Goal: Task Accomplishment & Management: Use online tool/utility

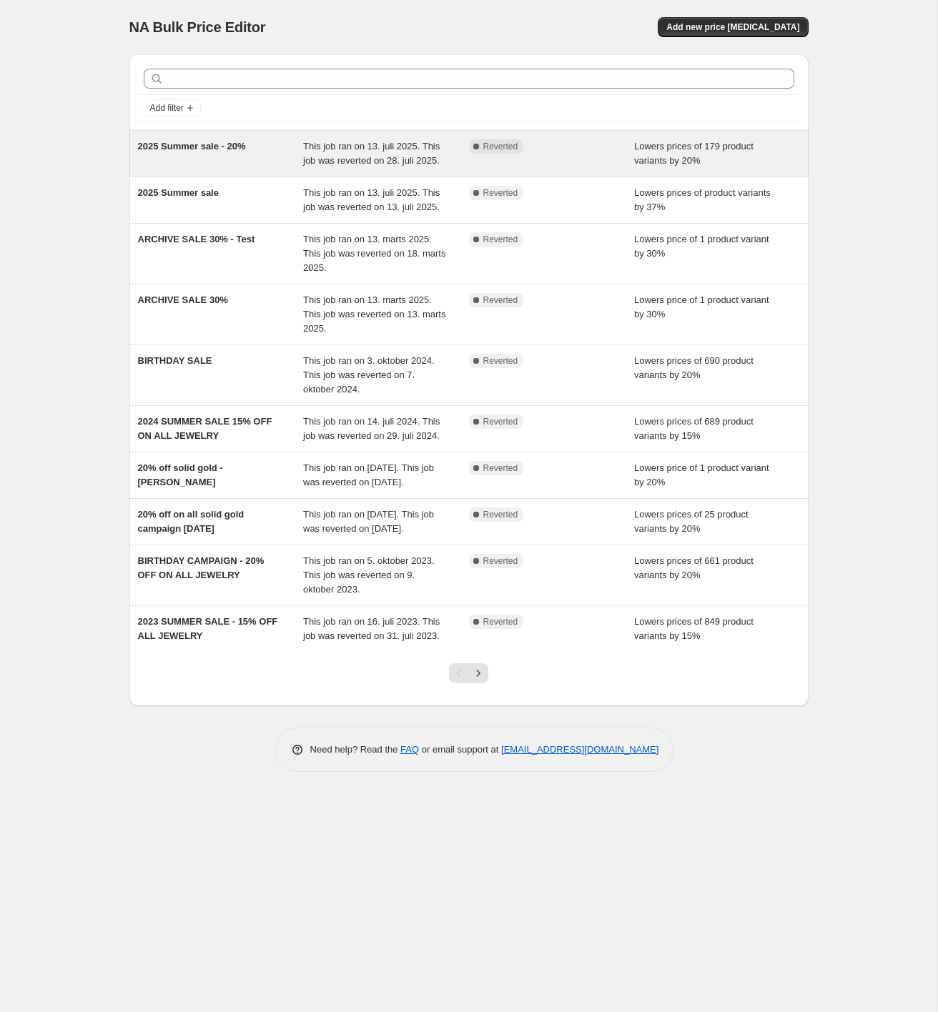
click at [335, 164] on span "This job ran on 13. juli 2025. This job was reverted on 28. juli 2025." at bounding box center [371, 153] width 137 height 25
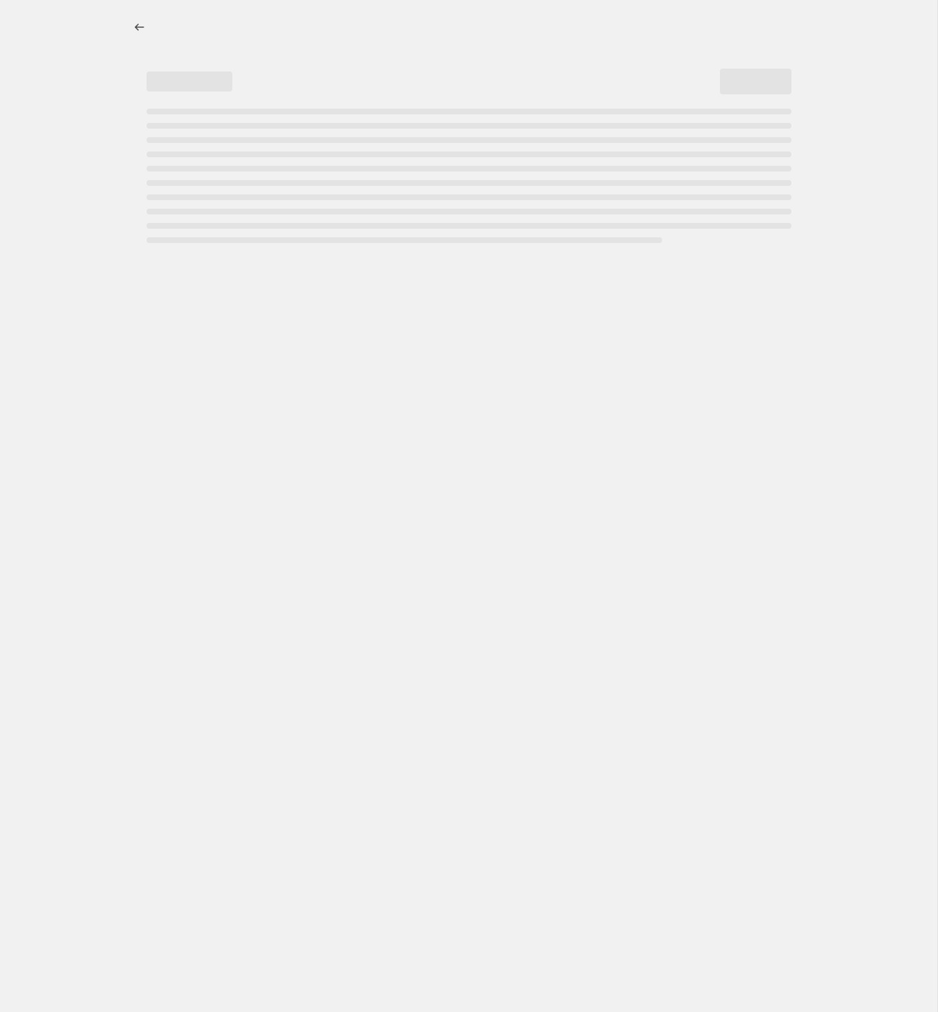
select select "percentage"
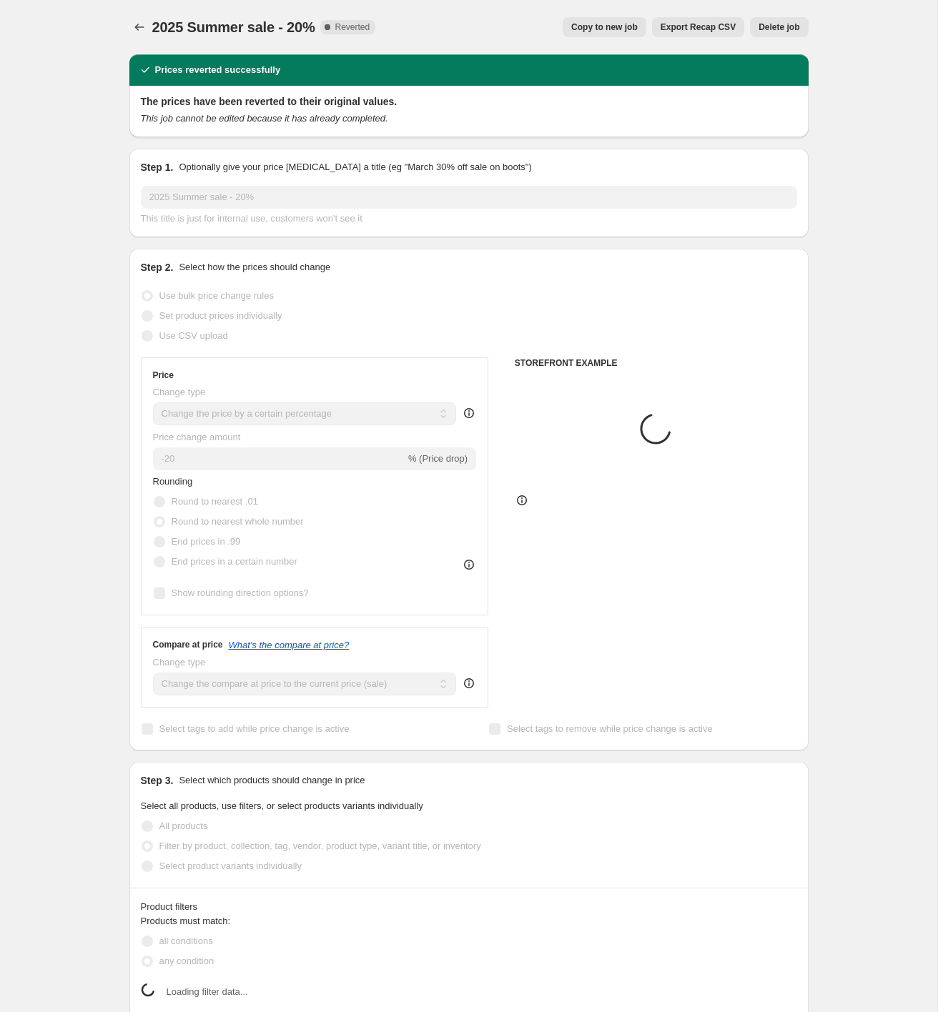
select select "collection"
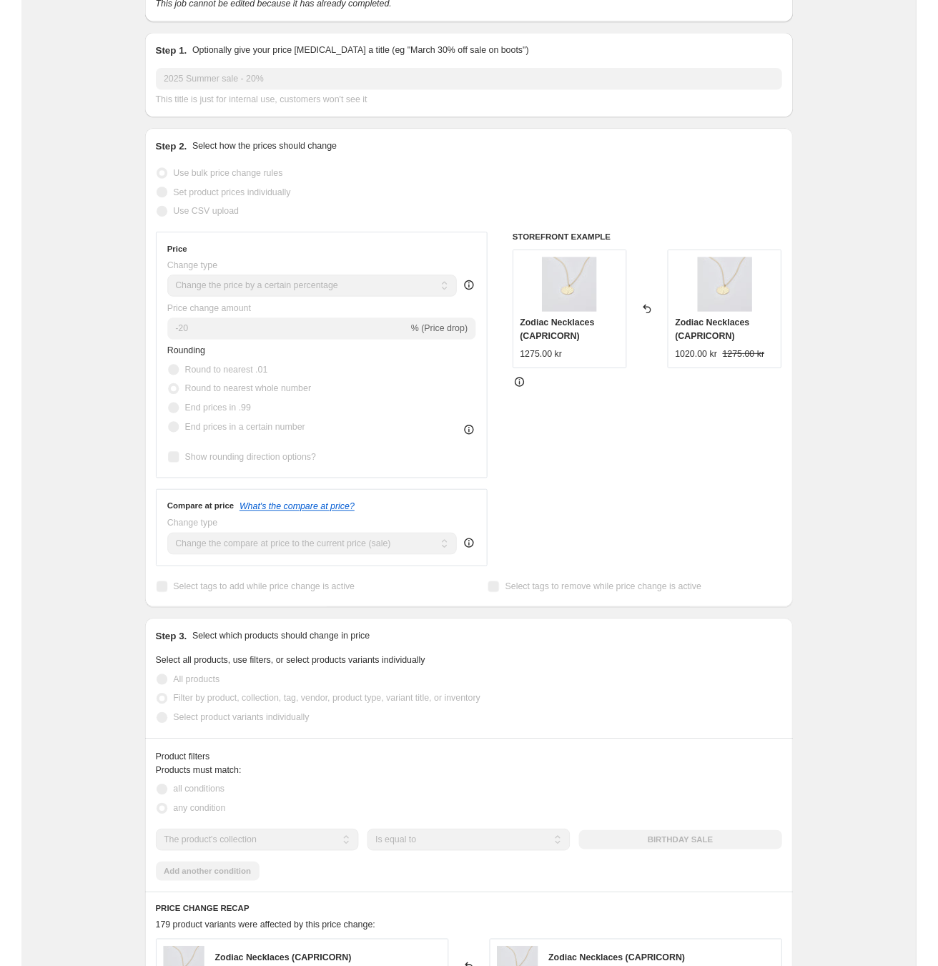
scroll to position [113, 0]
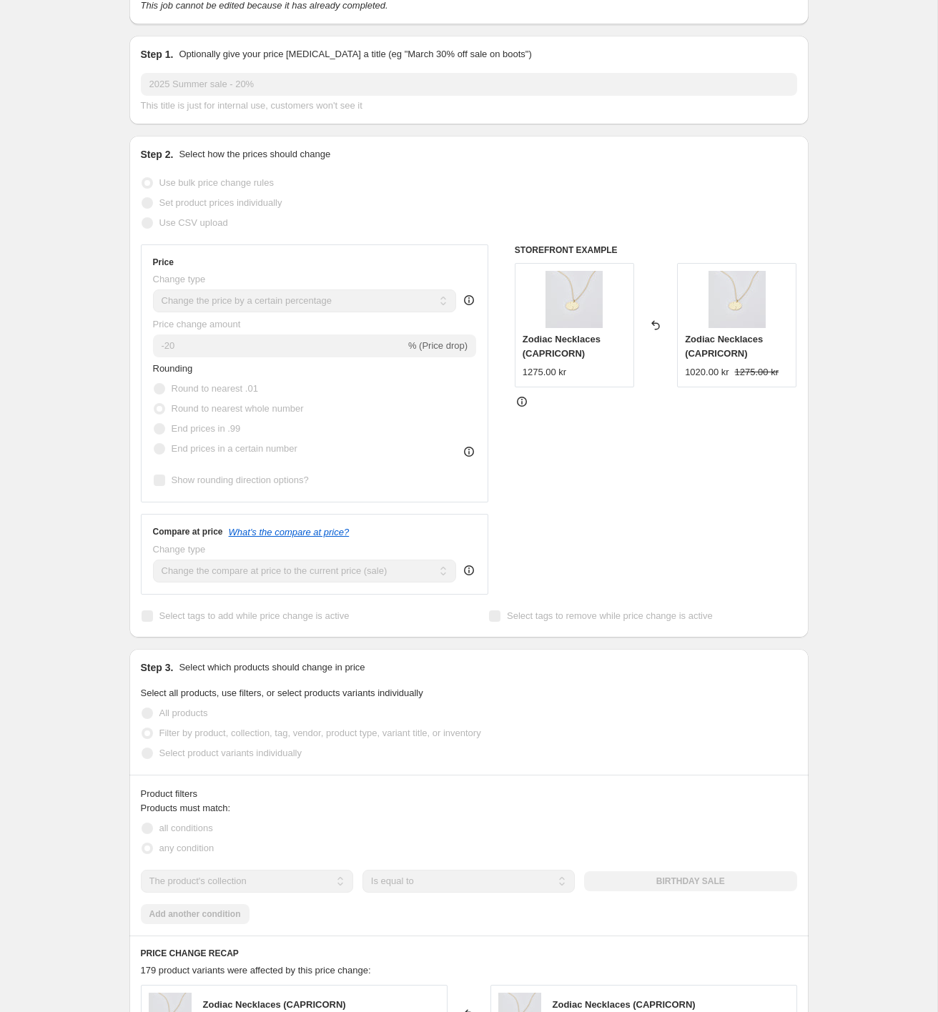
click at [672, 455] on div "STOREFRONT EXAMPLE Zodiac Necklaces (CAPRICORN) 1275.00 kr Reverted back Zodiac…" at bounding box center [656, 420] width 282 height 350
click at [3, 543] on div "2025 Summer sale - 20%. This page is ready 2025 Summer sale - 20% Complete Reve…" at bounding box center [468, 713] width 937 height 1653
click at [615, 508] on div "STOREFRONT EXAMPLE Zodiac Necklaces (CAPRICORN) 1275.00 kr Reverted back Zodiac…" at bounding box center [656, 420] width 282 height 350
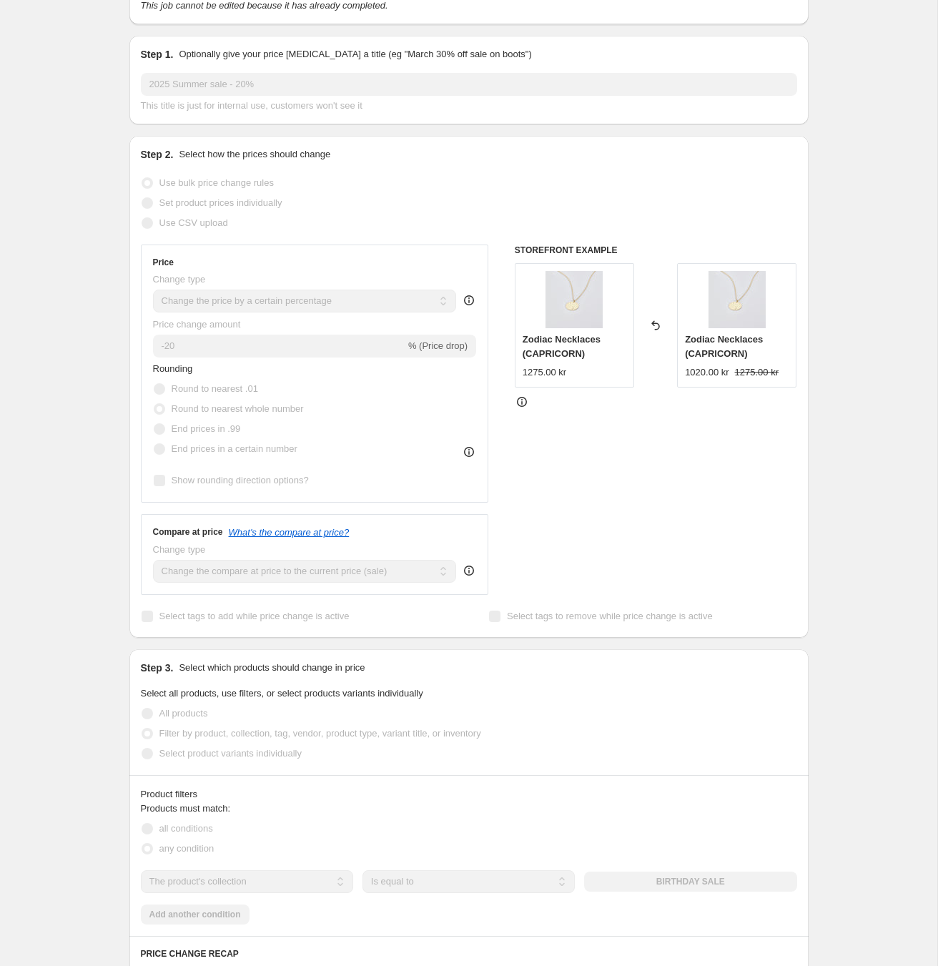
scroll to position [0, 0]
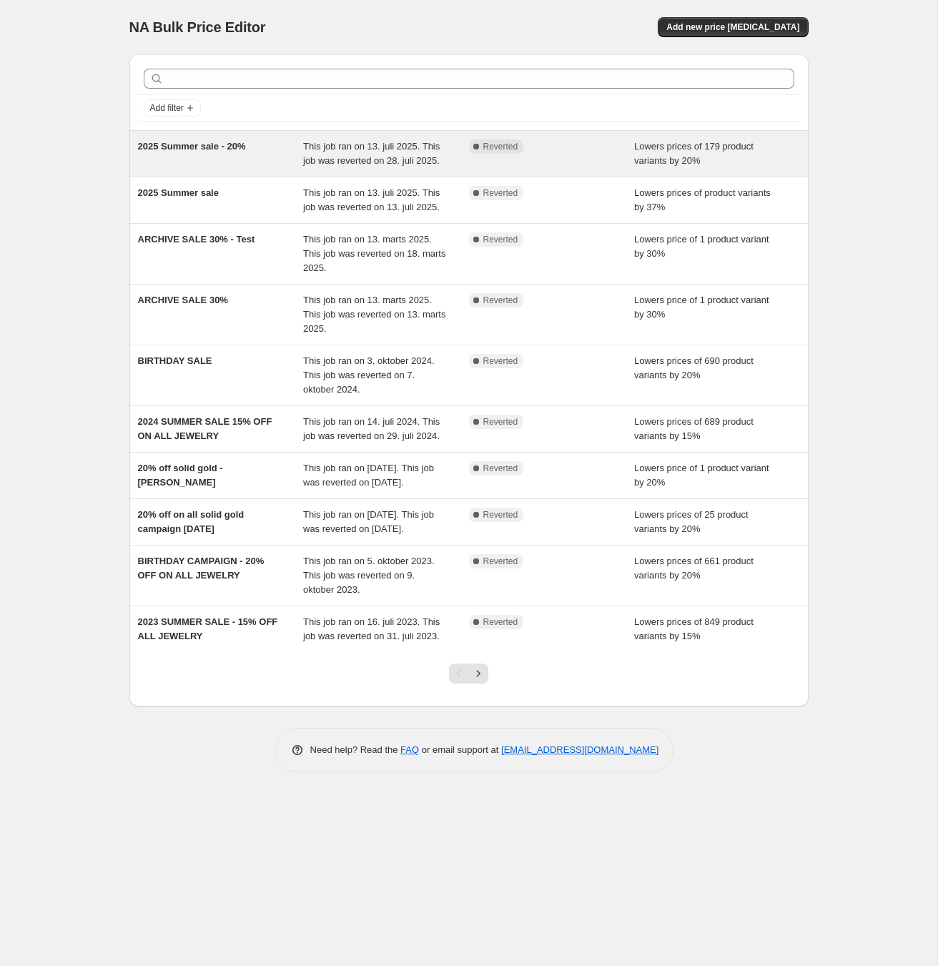
click at [193, 152] on div "2025 Summer sale - 20%" at bounding box center [221, 153] width 166 height 29
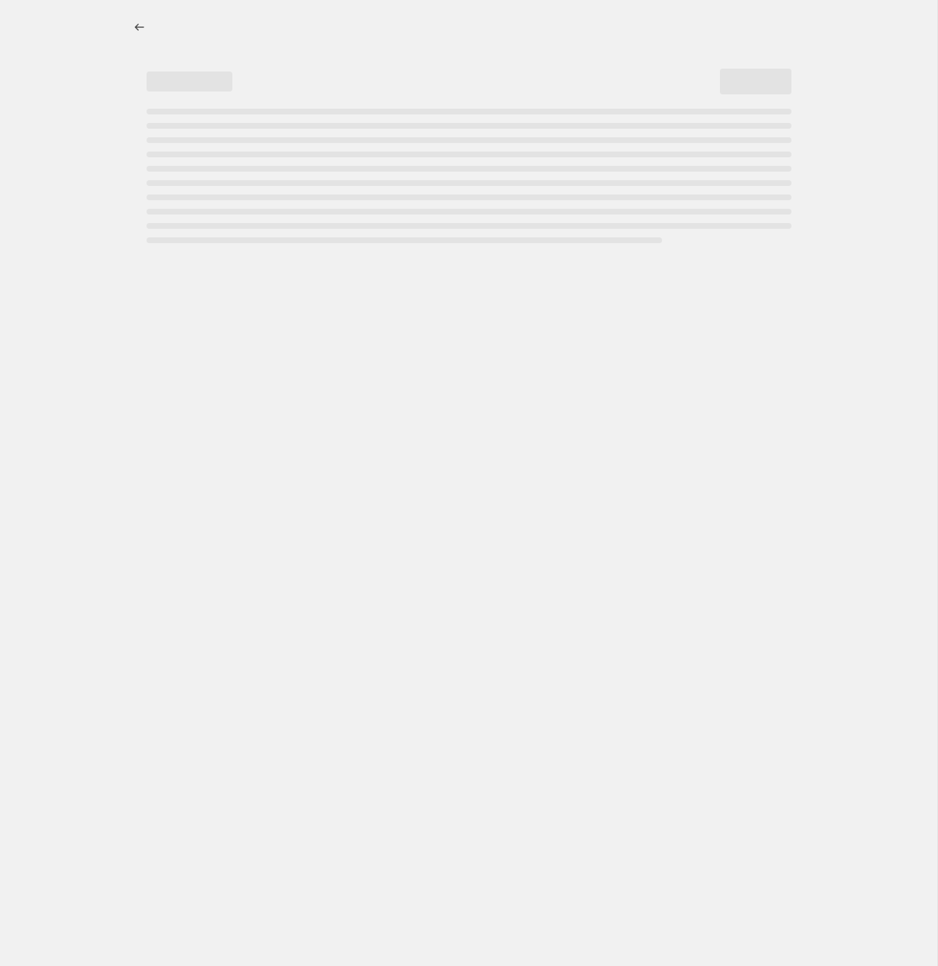
select select "percentage"
select select "collection"
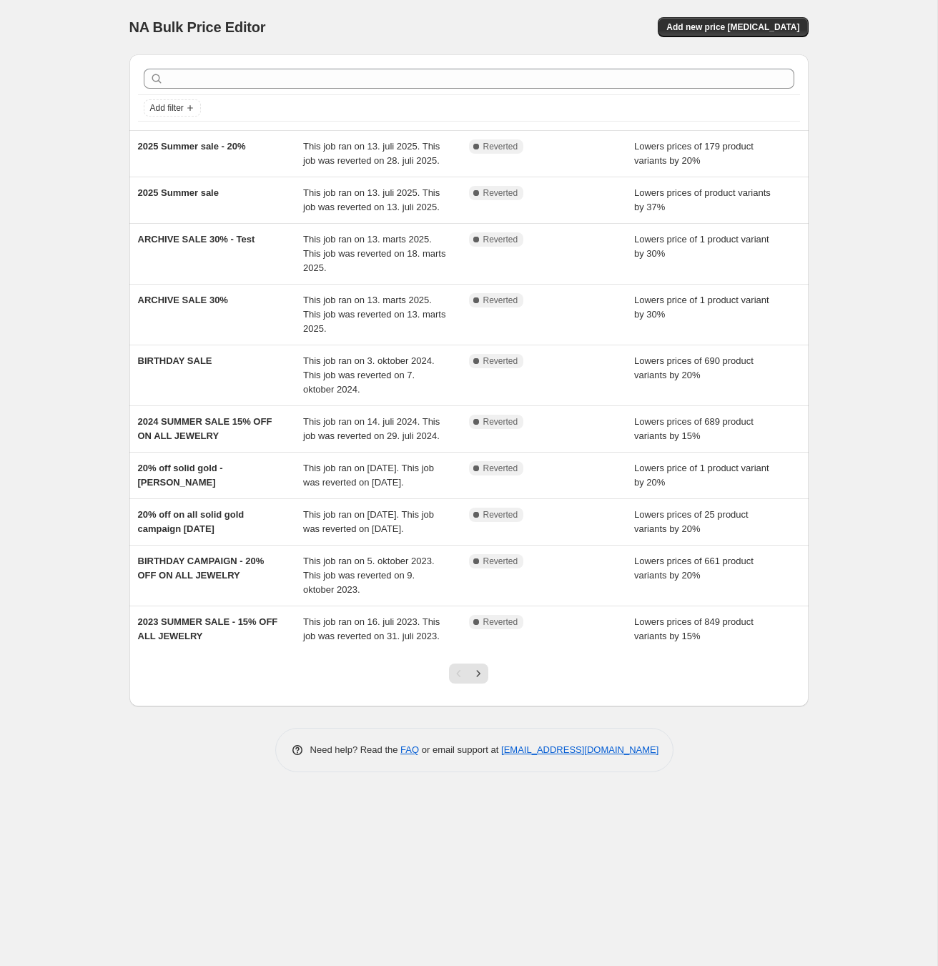
click at [90, 250] on div "NA Bulk Price Editor. This page is ready NA Bulk Price Editor Add new price cha…" at bounding box center [468, 483] width 937 height 966
click at [485, 706] on div at bounding box center [469, 679] width 58 height 54
click at [484, 681] on icon "Next" at bounding box center [478, 673] width 14 height 14
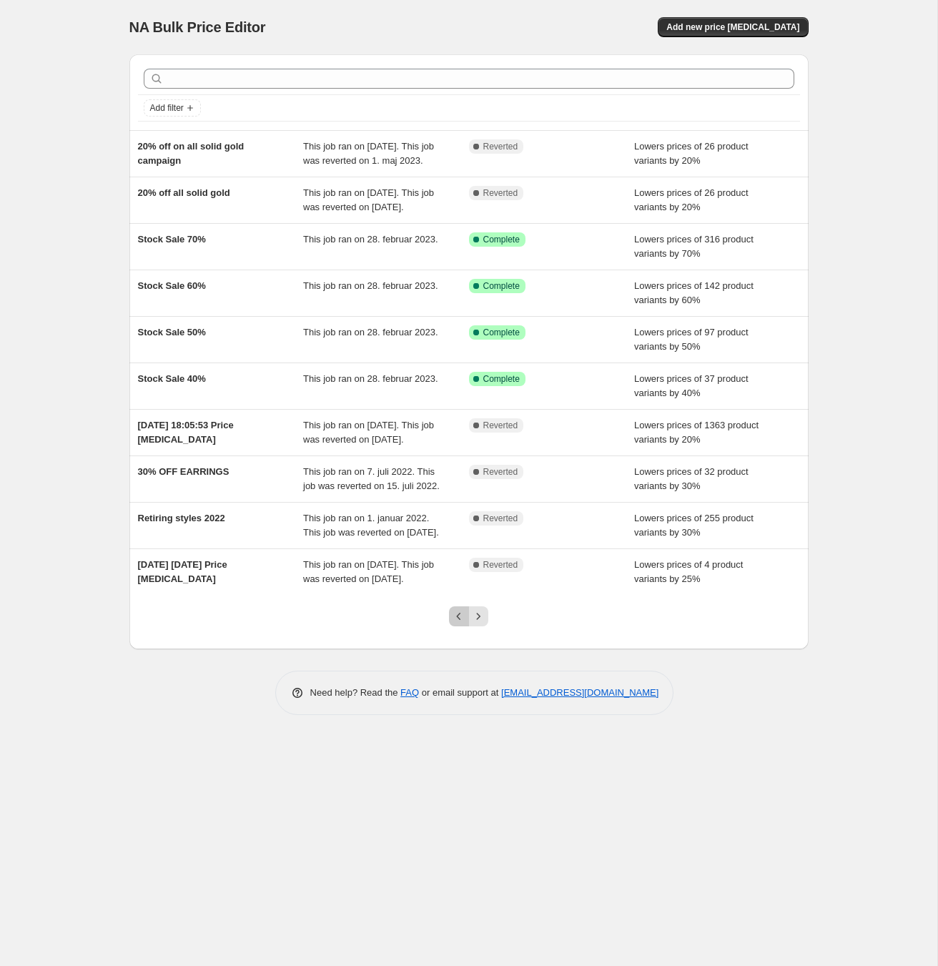
click at [465, 623] on icon "Previous" at bounding box center [459, 616] width 14 height 14
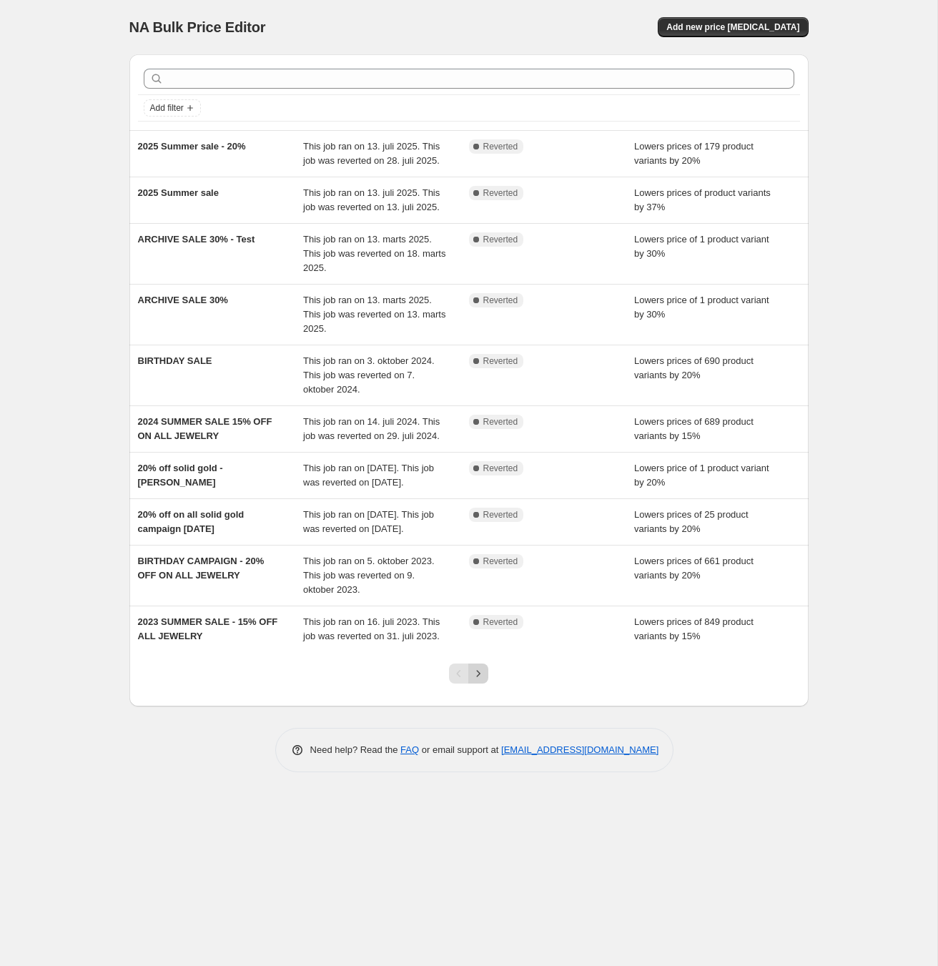
click at [481, 681] on icon "Next" at bounding box center [478, 673] width 14 height 14
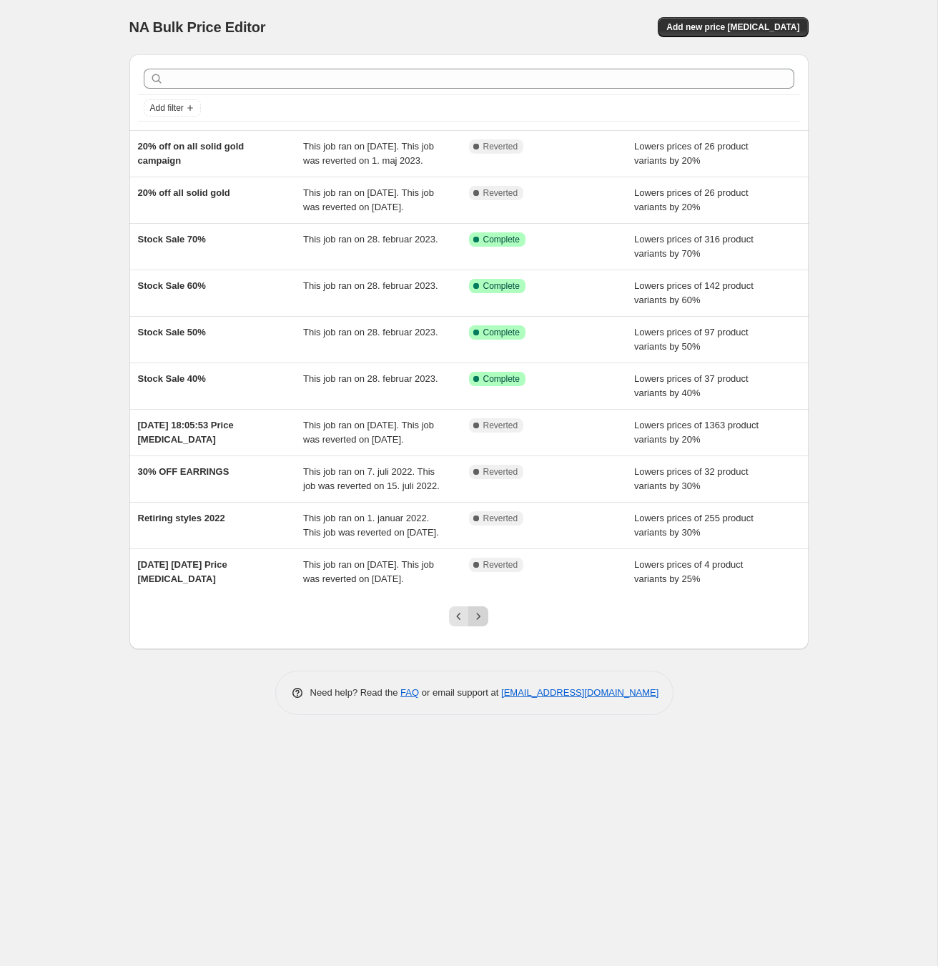
click at [481, 623] on icon "Next" at bounding box center [478, 616] width 14 height 14
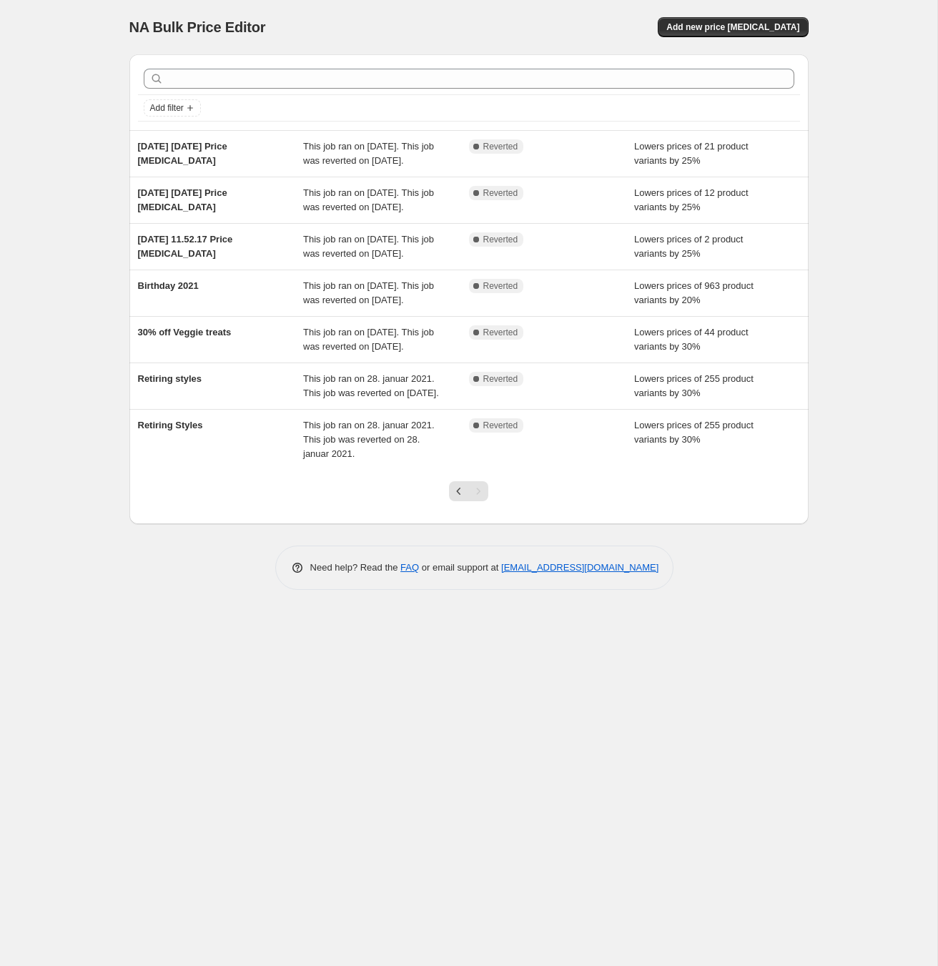
click at [463, 524] on div at bounding box center [469, 497] width 58 height 54
click at [460, 498] on icon "Previous" at bounding box center [459, 491] width 14 height 14
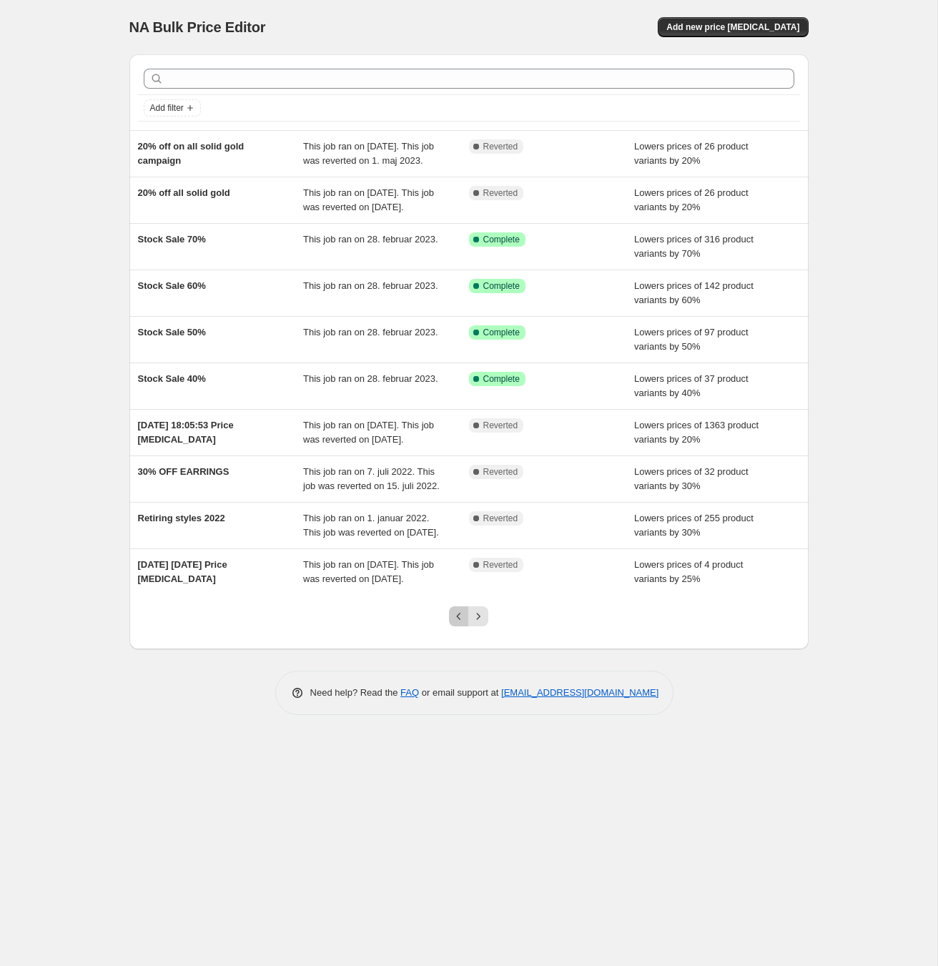
click at [465, 623] on icon "Previous" at bounding box center [459, 616] width 14 height 14
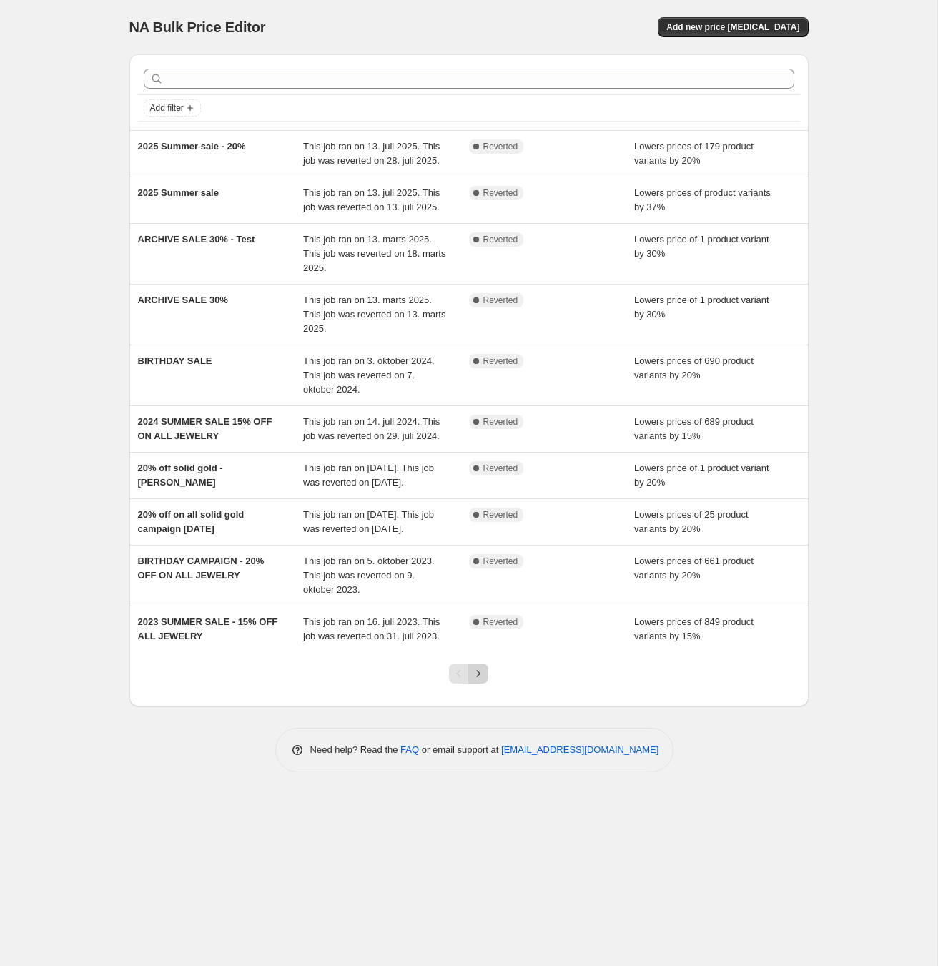
click at [476, 681] on icon "Next" at bounding box center [478, 673] width 14 height 14
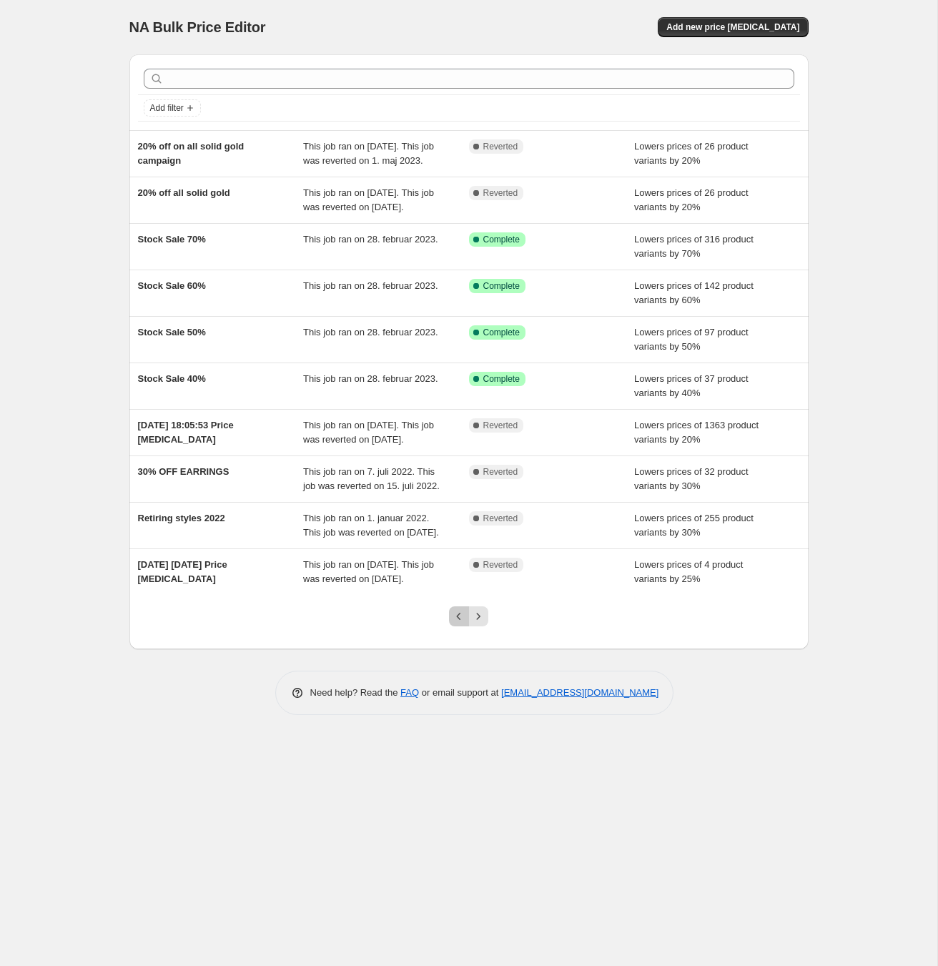
click at [462, 623] on icon "Previous" at bounding box center [459, 616] width 14 height 14
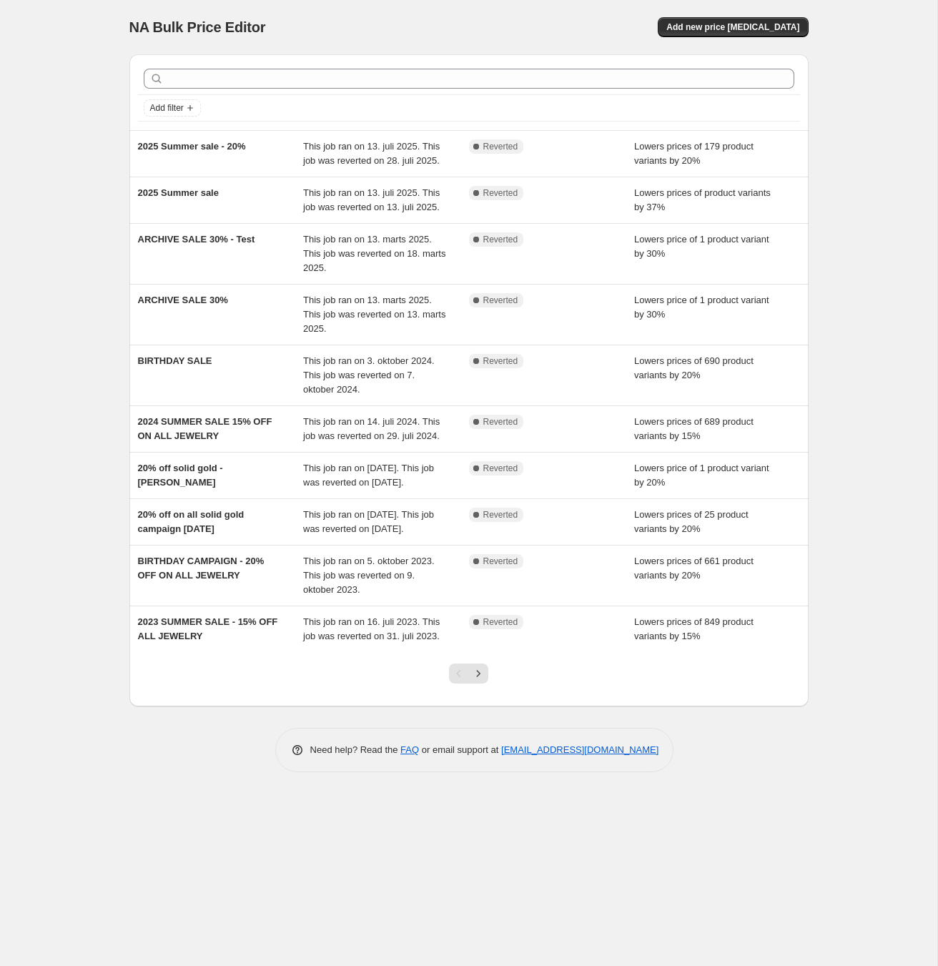
click at [78, 670] on div "NA Bulk Price Editor. This page is ready NA Bulk Price Editor Add new price cha…" at bounding box center [468, 483] width 937 height 966
click at [88, 175] on div "NA Bulk Price Editor. This page is ready NA Bulk Price Editor Add new price [ME…" at bounding box center [468, 483] width 937 height 966
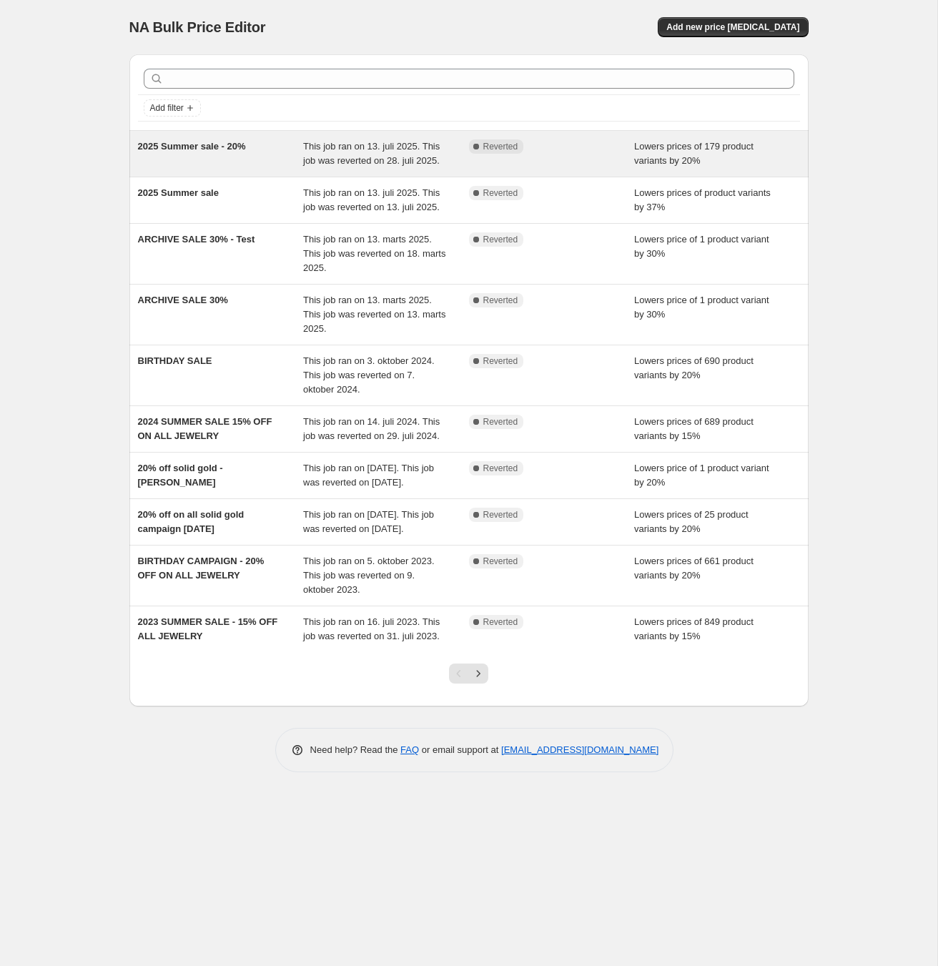
click at [184, 147] on span "2025 Summer sale - 20%" at bounding box center [192, 146] width 108 height 11
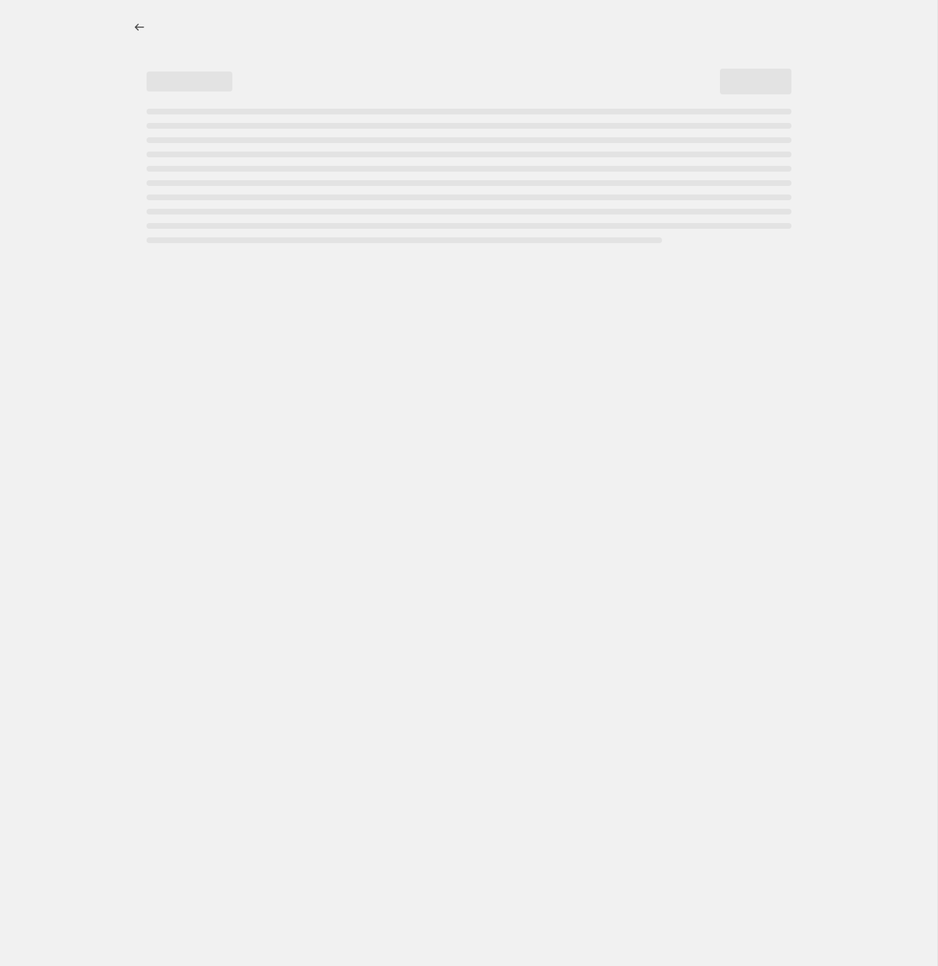
select select "percentage"
select select "collection"
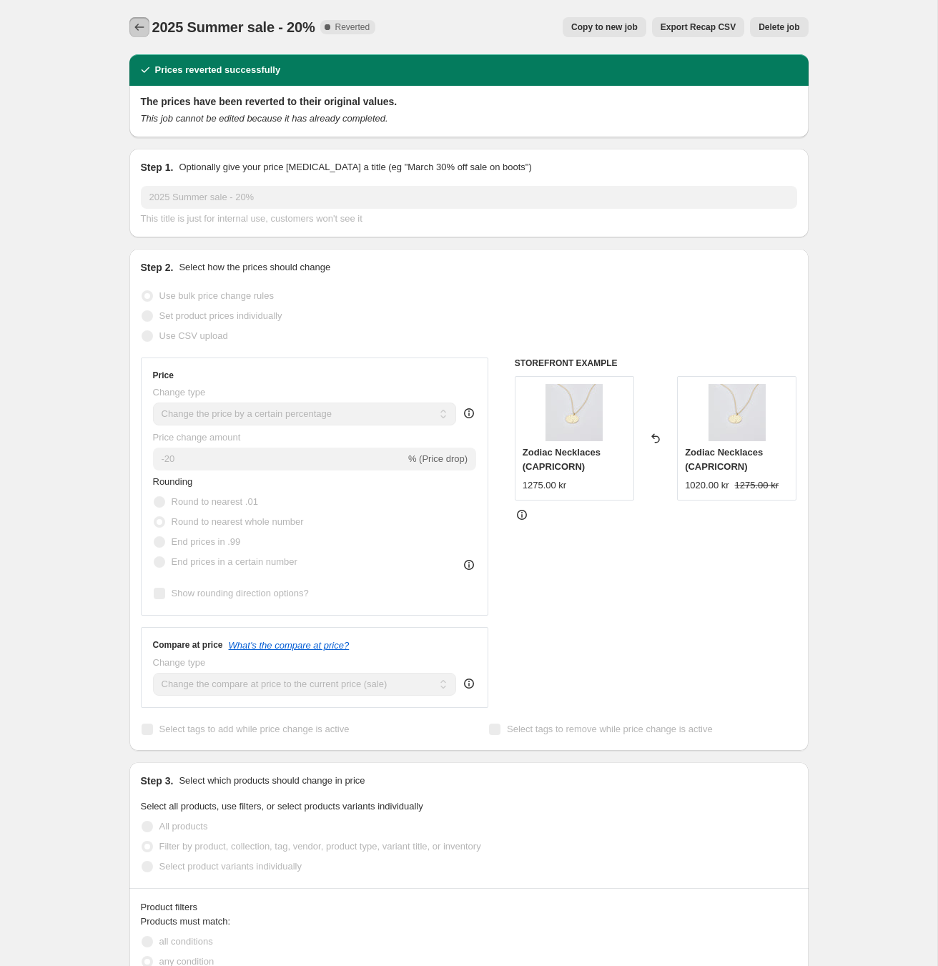
click at [142, 27] on icon "Price change jobs" at bounding box center [138, 27] width 9 height 7
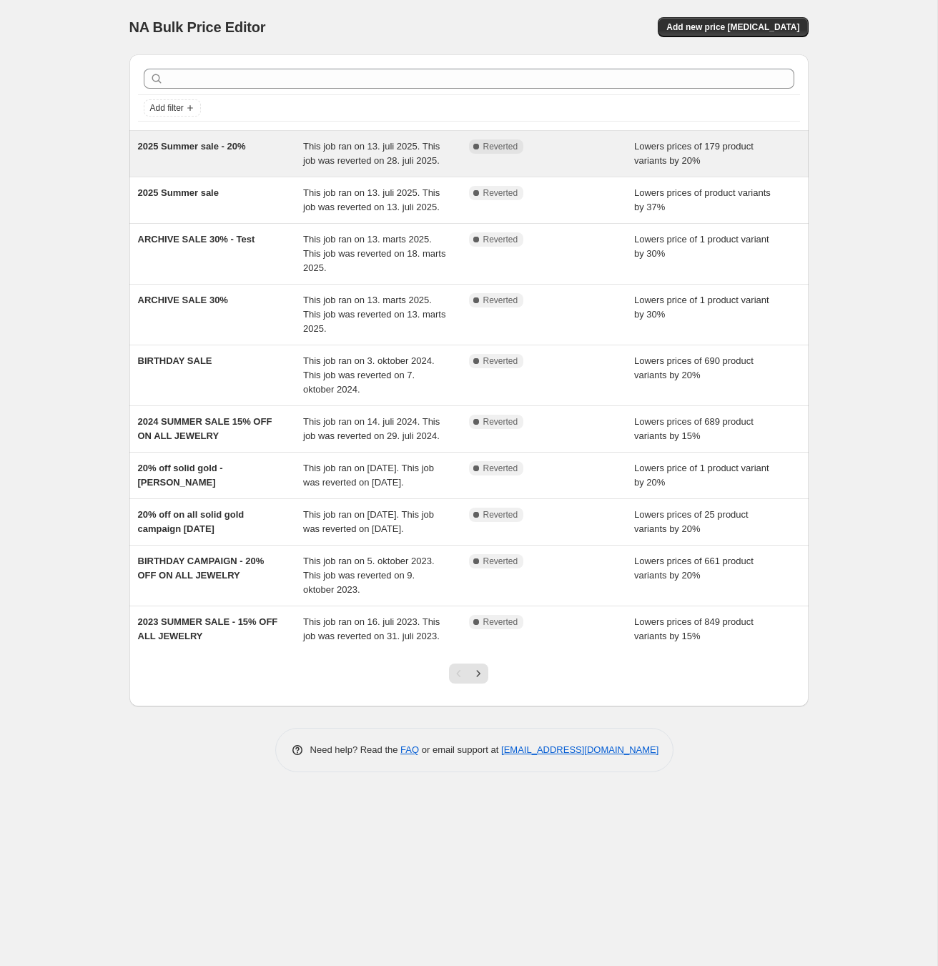
click at [209, 143] on span "2025 Summer sale - 20%" at bounding box center [192, 146] width 108 height 11
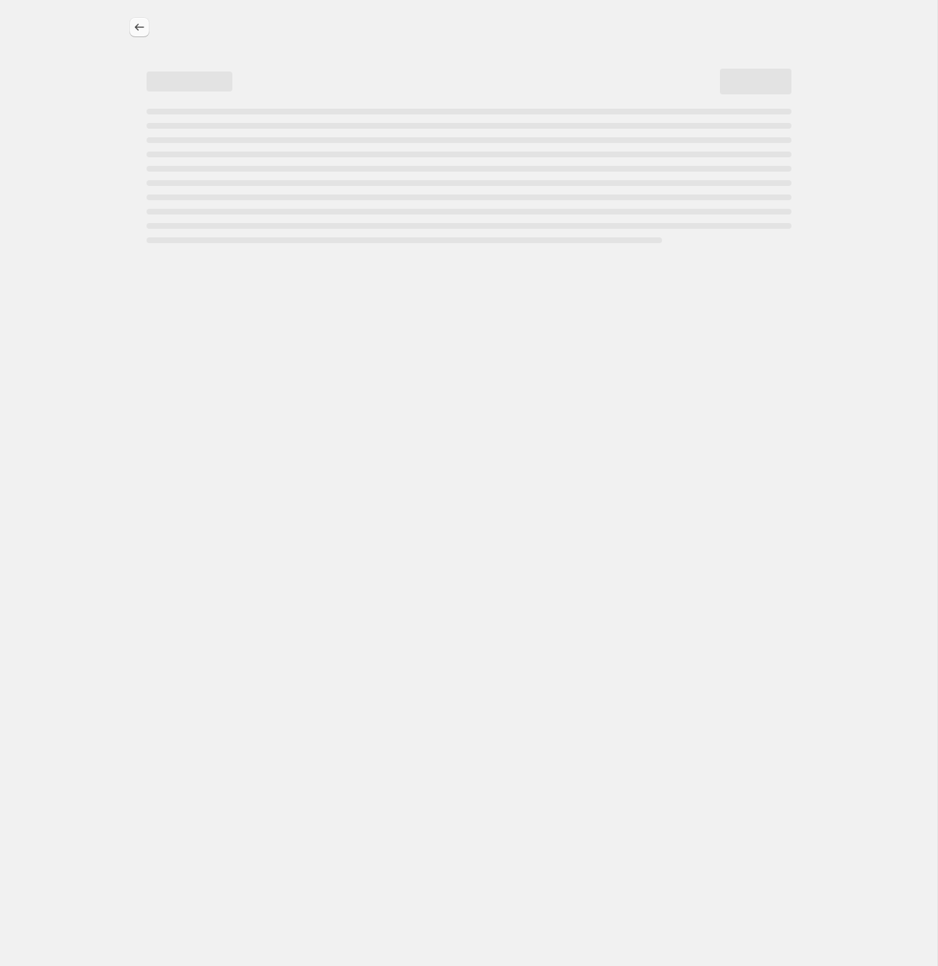
select select "percentage"
select select "collection"
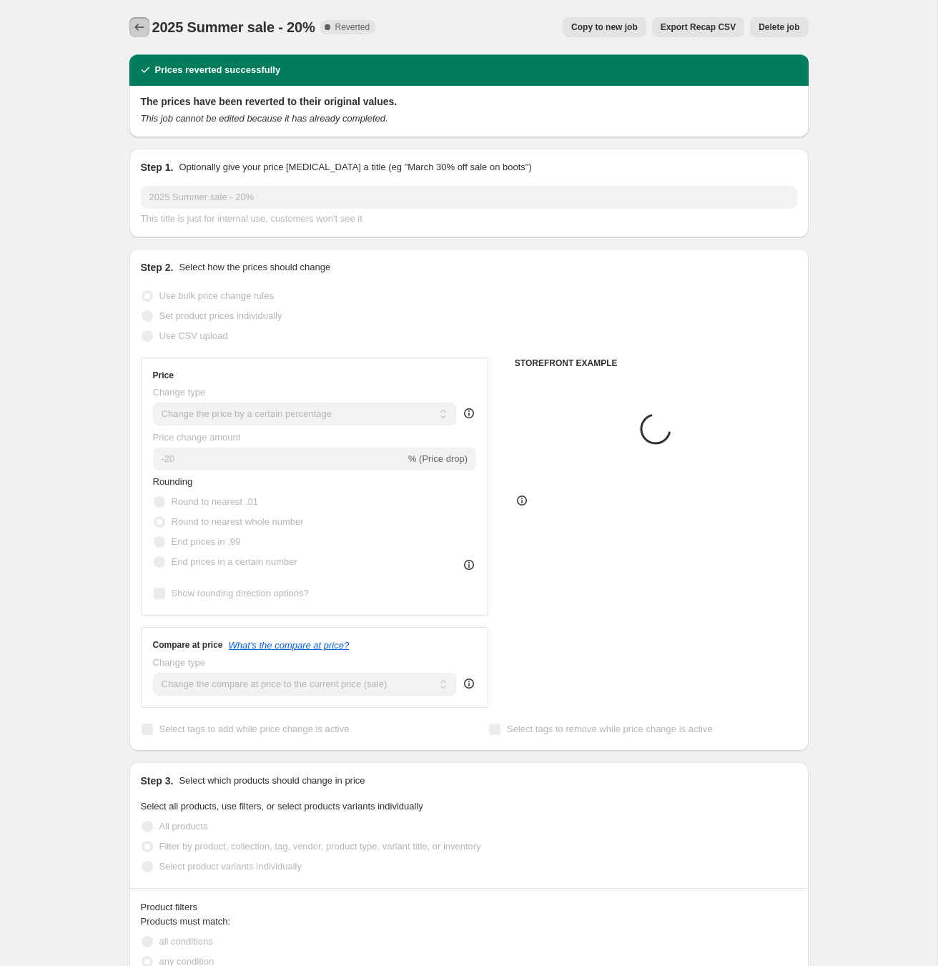
click at [138, 29] on icon "Price change jobs" at bounding box center [139, 27] width 14 height 14
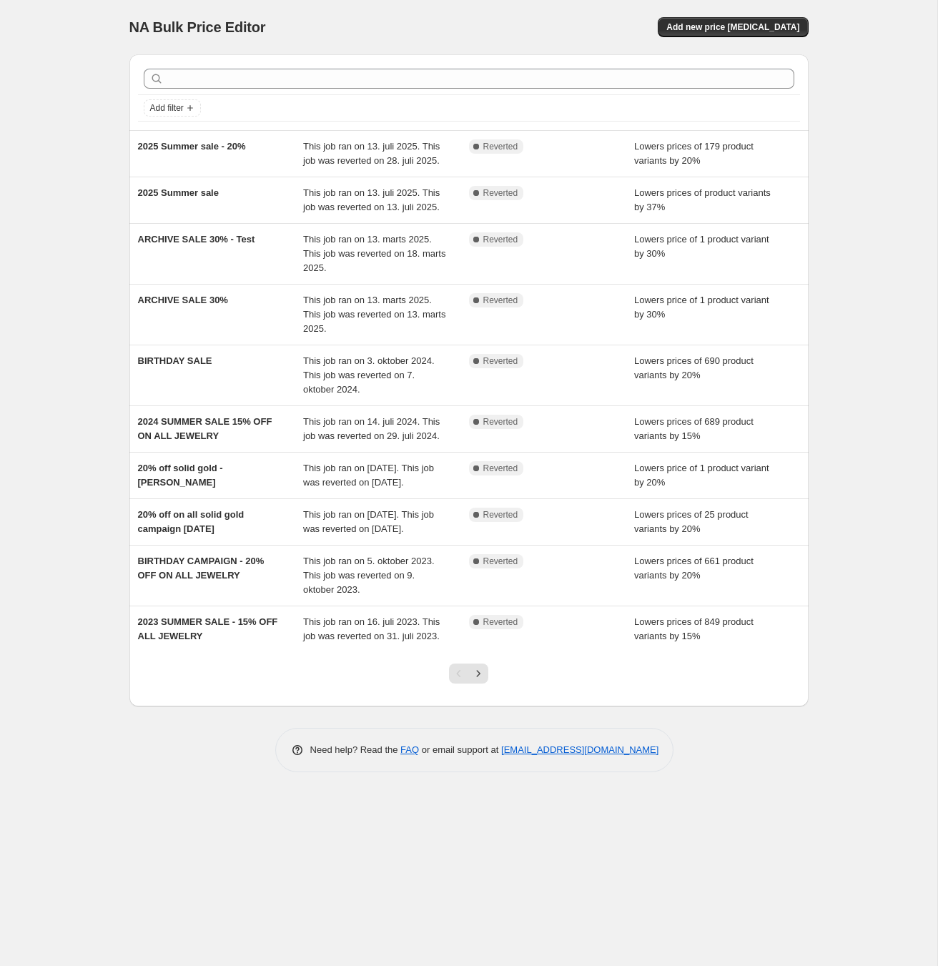
click at [98, 157] on div "NA Bulk Price Editor. This page is ready NA Bulk Price Editor Add new price cha…" at bounding box center [468, 483] width 937 height 966
click at [108, 227] on div "NA Bulk Price Editor. This page is ready NA Bulk Price Editor Add new price cha…" at bounding box center [468, 483] width 937 height 966
